Goal: Check status: Check status

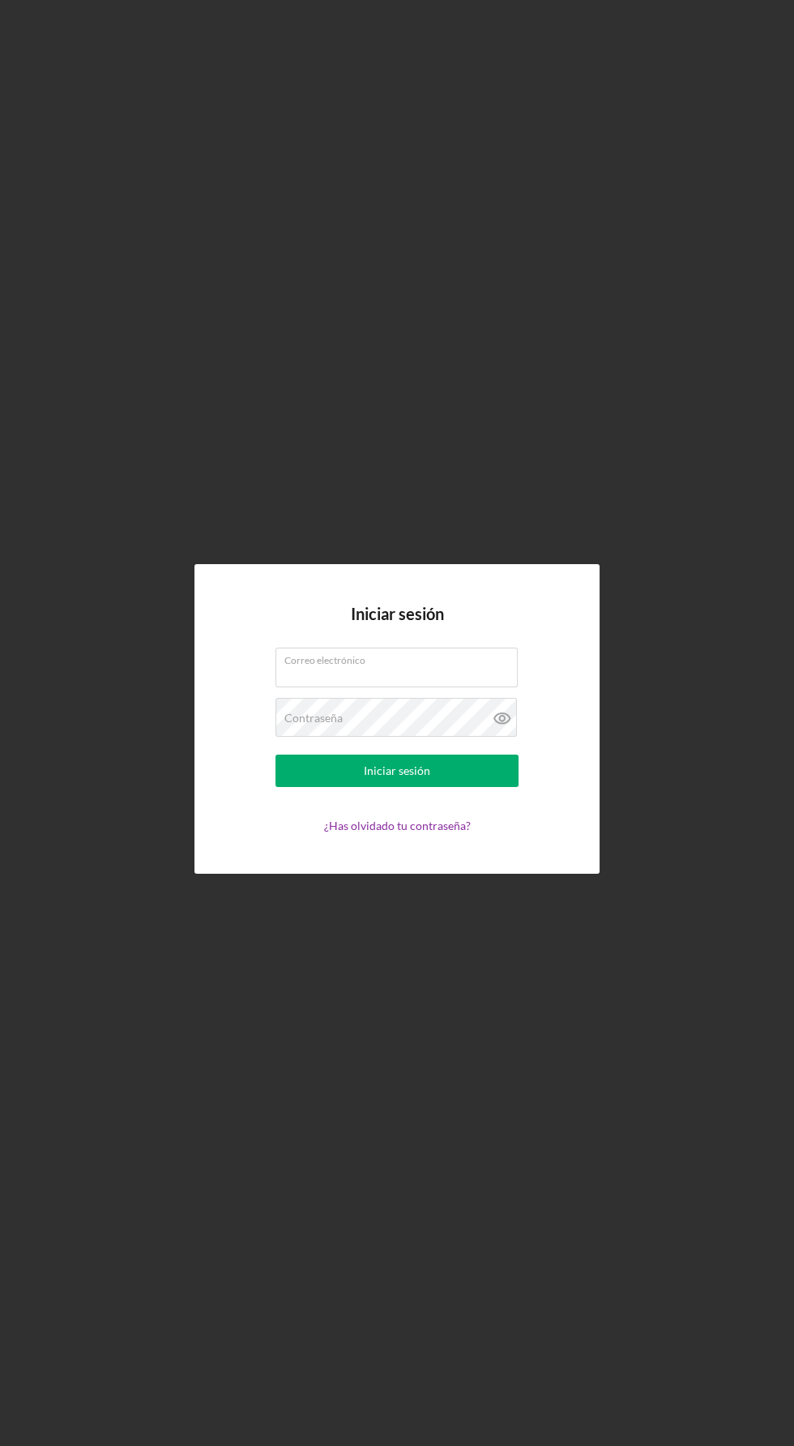
click at [236, 1080] on div "Iniciar sesión Correo electrónico Contraseña Iniciar sesión ¿Has olvidado tu co…" at bounding box center [397, 719] width 778 height 1438
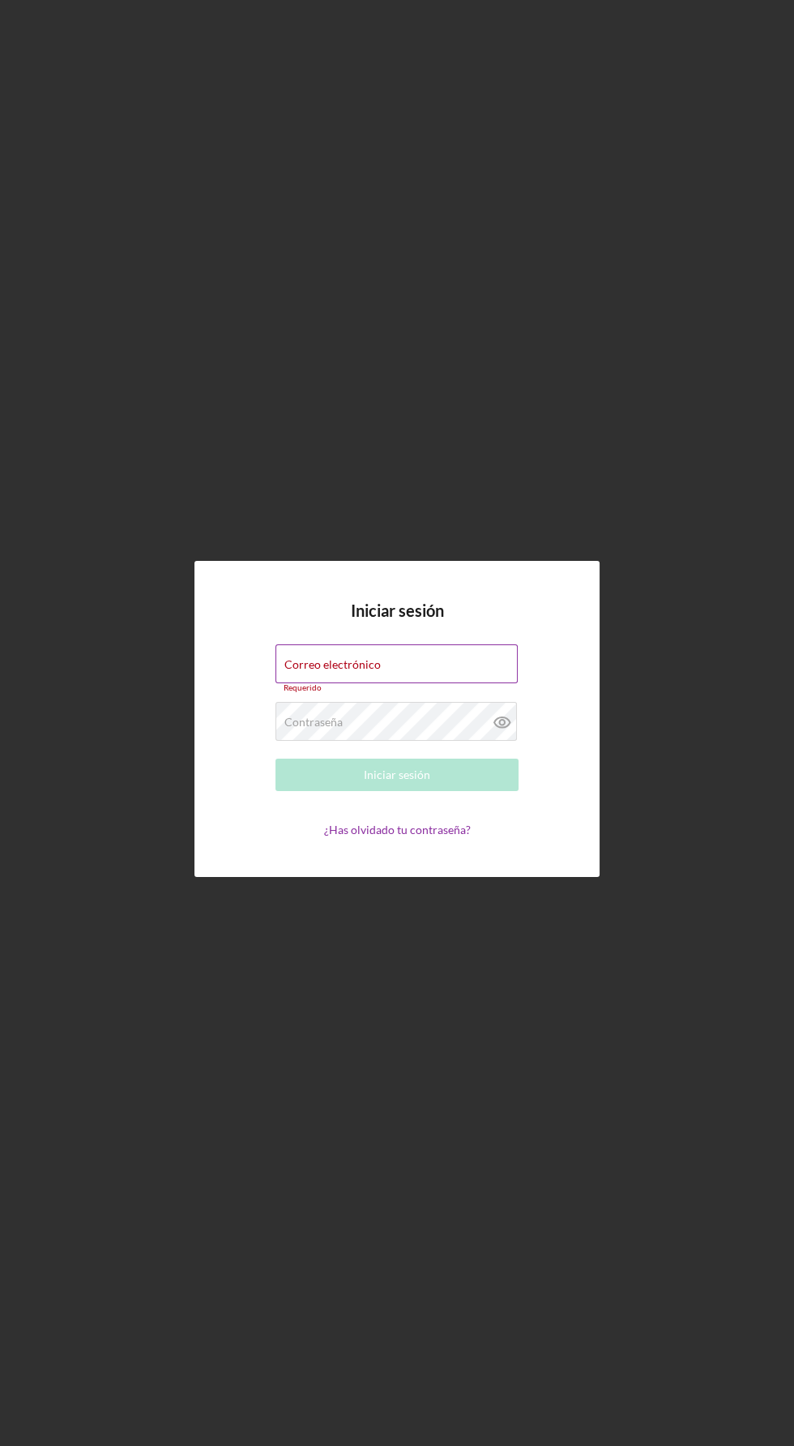
click at [476, 693] on div "Correo electrónico Requerido" at bounding box center [397, 668] width 243 height 49
type input "[EMAIL_ADDRESS][DOMAIN_NAME]"
click at [276, 759] on button "Iniciar sesión" at bounding box center [397, 775] width 243 height 32
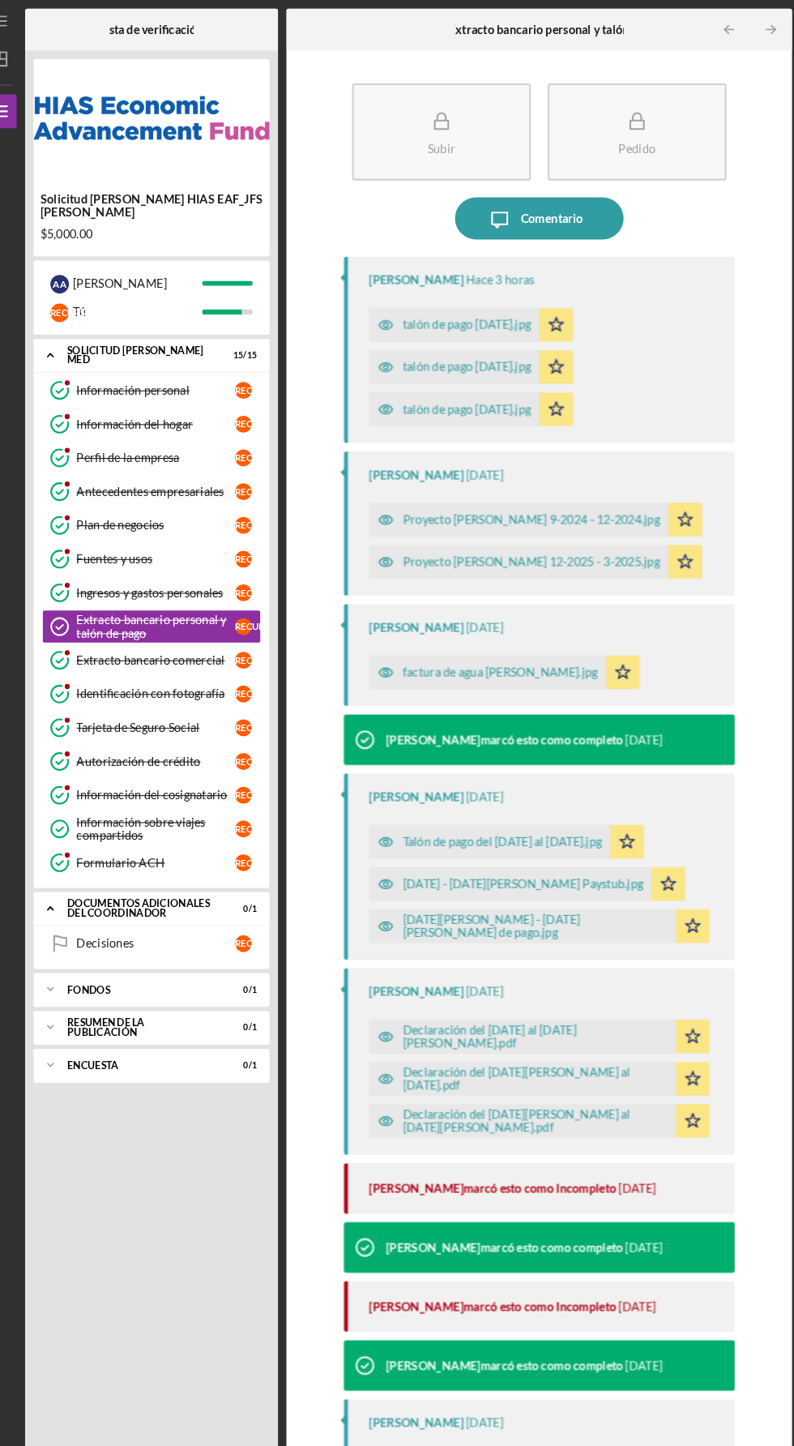
scroll to position [7, 0]
